Goal: Entertainment & Leisure: Consume media (video, audio)

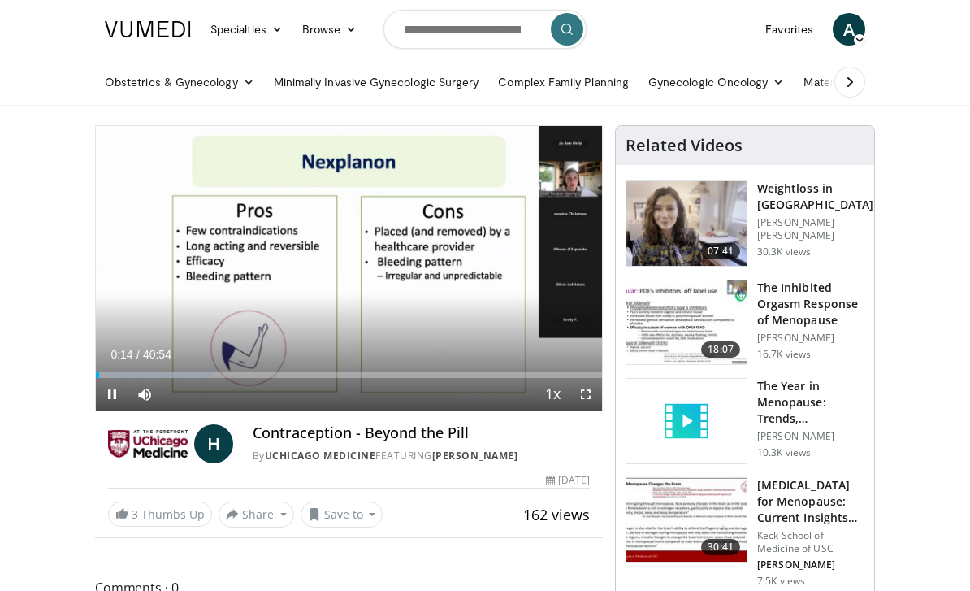
click at [492, 281] on icon "Video Player" at bounding box center [483, 267] width 45 height 45
click at [503, 279] on icon "Video Player" at bounding box center [483, 267] width 45 height 45
click at [495, 282] on icon "Video Player" at bounding box center [483, 267] width 45 height 45
click at [483, 265] on icon "Video Player" at bounding box center [483, 267] width 45 height 45
click at [495, 268] on icon "Video Player" at bounding box center [483, 267] width 45 height 45
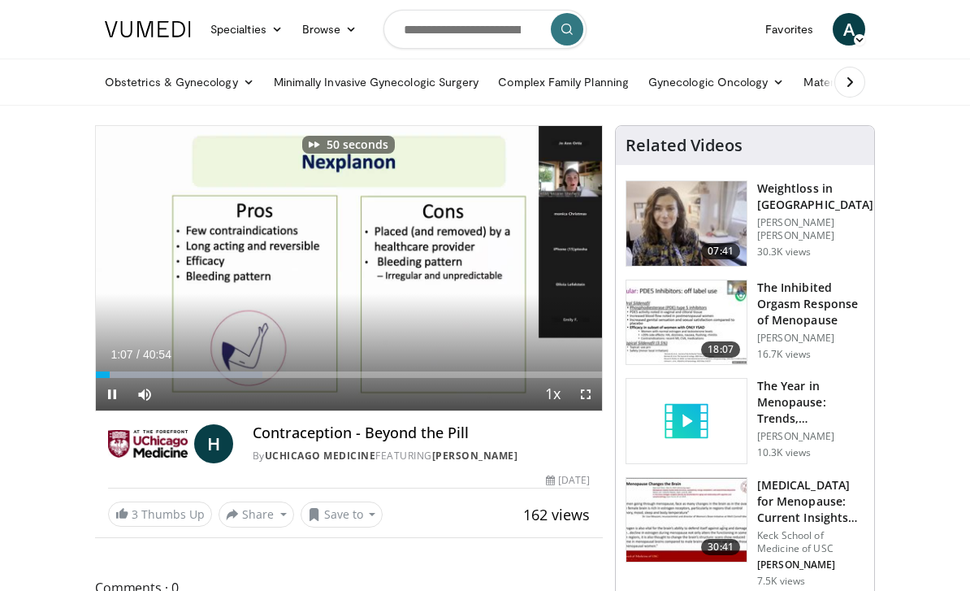
click at [493, 270] on icon "Video Player" at bounding box center [483, 267] width 45 height 45
click at [497, 265] on icon "Video Player" at bounding box center [483, 267] width 45 height 45
click at [495, 272] on icon "Video Player" at bounding box center [483, 267] width 45 height 45
